Goal: Find specific page/section: Find specific page/section

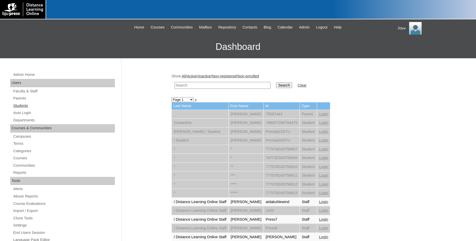
click at [21, 104] on link "Students" at bounding box center [64, 106] width 102 height 6
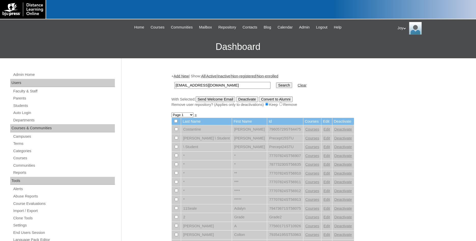
type input "[EMAIL_ADDRESS][DOMAIN_NAME]"
click at [276, 87] on input "Search" at bounding box center [284, 85] width 16 height 6
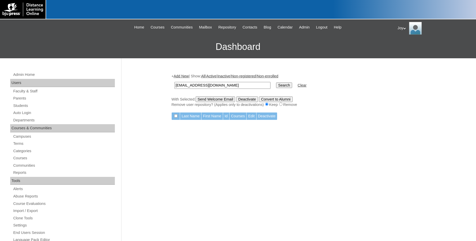
click at [276, 86] on input "Search" at bounding box center [284, 85] width 16 height 6
click at [217, 84] on input "[EMAIL_ADDRESS][DOMAIN_NAME]" at bounding box center [222, 85] width 96 height 7
click at [276, 88] on input "Search" at bounding box center [284, 85] width 16 height 6
